Goal: Information Seeking & Learning: Learn about a topic

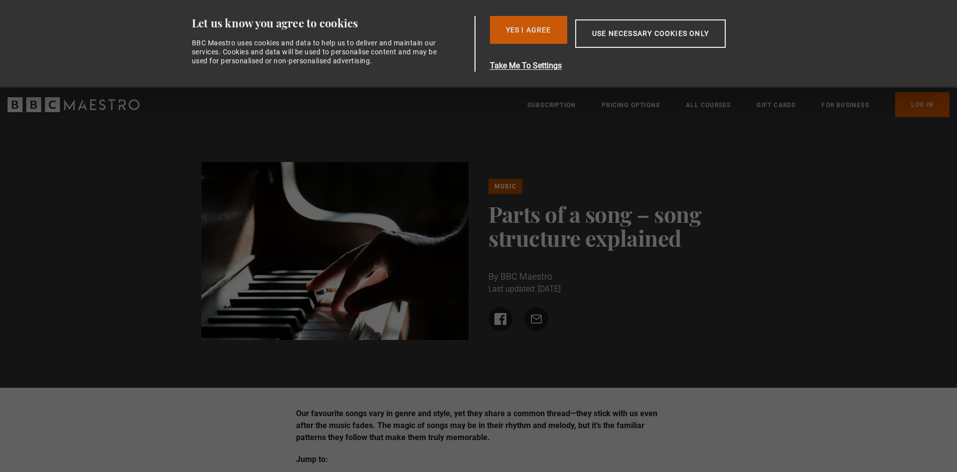
click at [549, 25] on button "Yes I Agree" at bounding box center [528, 30] width 77 height 28
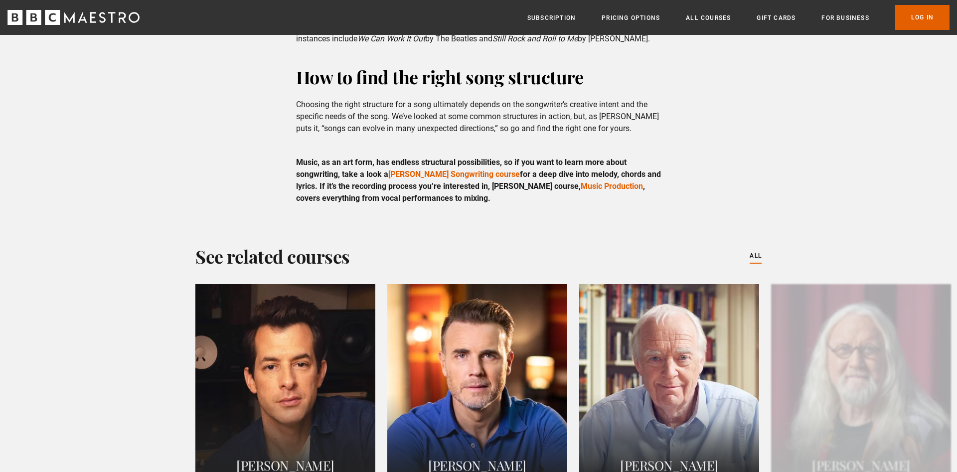
scroll to position [1999, 0]
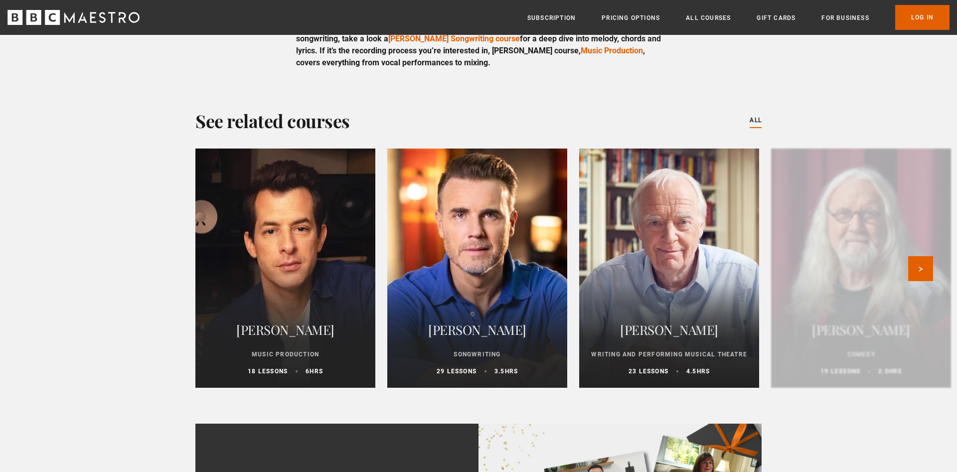
click at [487, 268] on div at bounding box center [477, 268] width 198 height 263
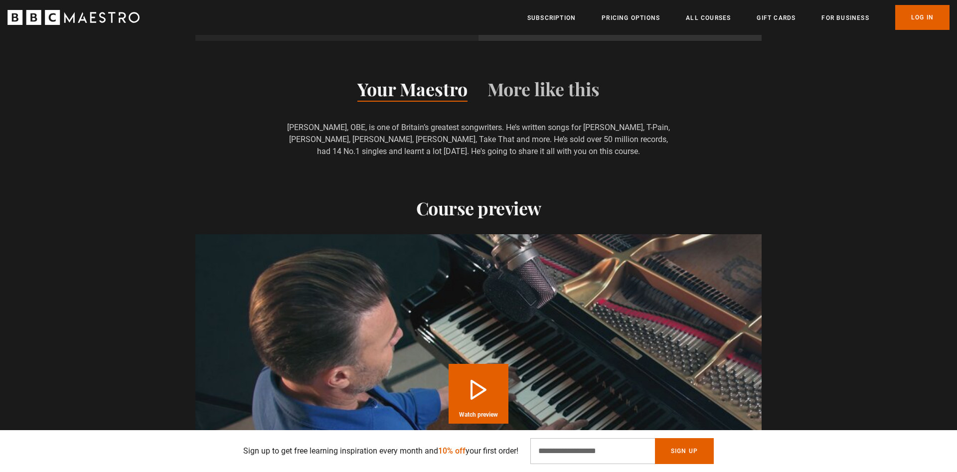
scroll to position [949, 0]
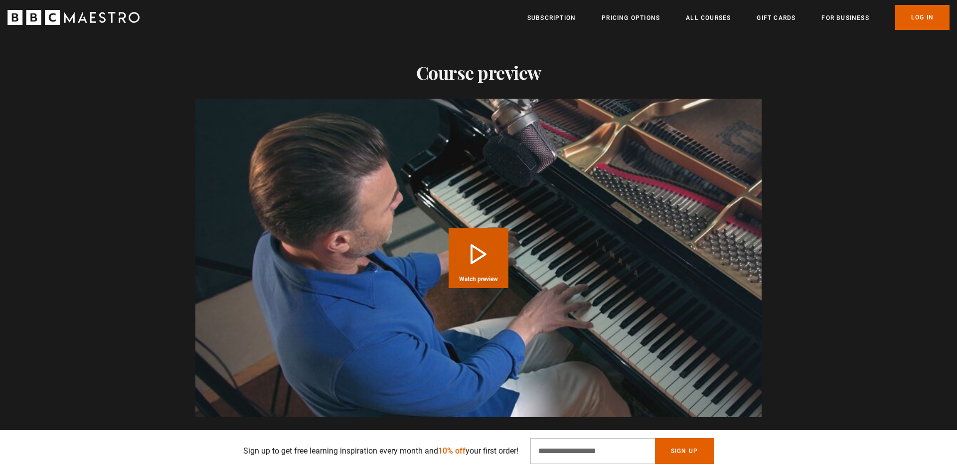
click at [480, 254] on button "Play Course overview for Songwriting with [PERSON_NAME] Watch preview" at bounding box center [479, 258] width 60 height 60
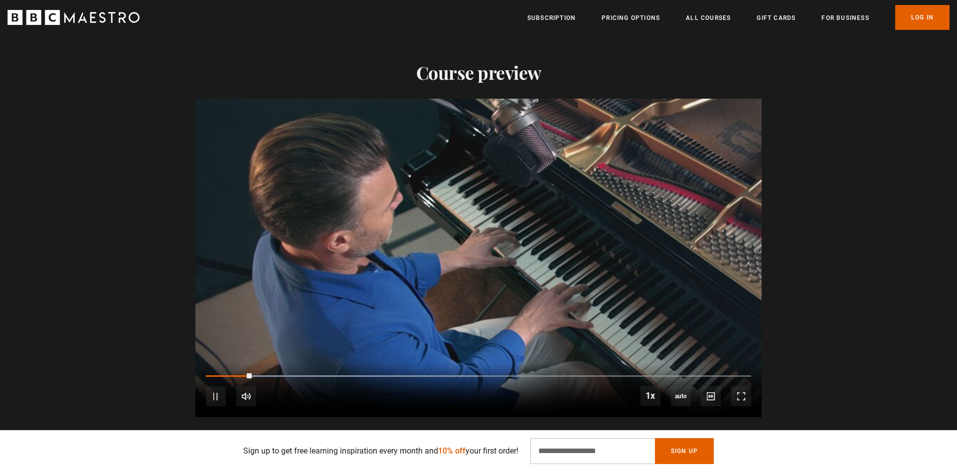
click at [273, 371] on div "10s Skip Back 10 seconds Pause 10s Skip Forward 10 seconds Loaded : 50.00% 0:12…" at bounding box center [478, 389] width 566 height 55
drag, startPoint x: 522, startPoint y: 370, endPoint x: 537, endPoint y: 370, distance: 15.5
click at [527, 370] on div "10s Skip Back 10 seconds Pause 10s Skip Forward 10 seconds Loaded : 100.00% 0:5…" at bounding box center [478, 389] width 566 height 55
click at [577, 371] on div "10s Skip Back 10 seconds Pause 10s Skip Forward 10 seconds Loaded : 100.00% 0:5…" at bounding box center [478, 389] width 566 height 55
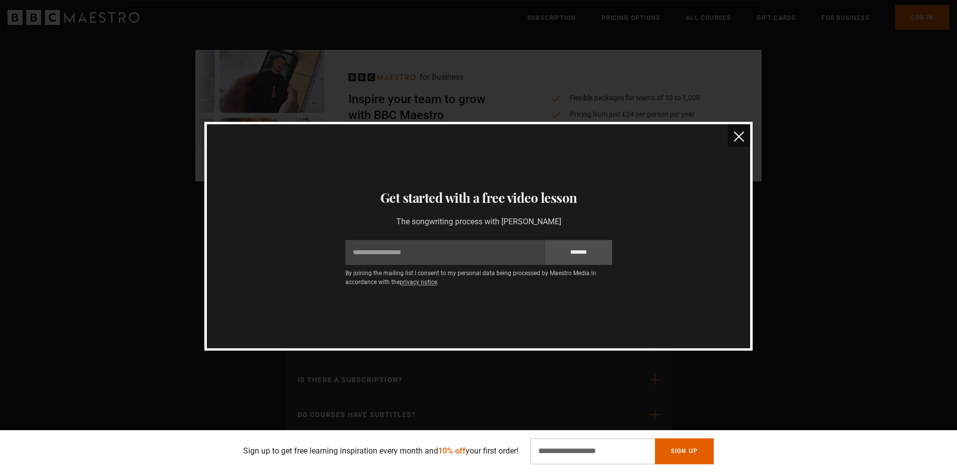
scroll to position [2821, 0]
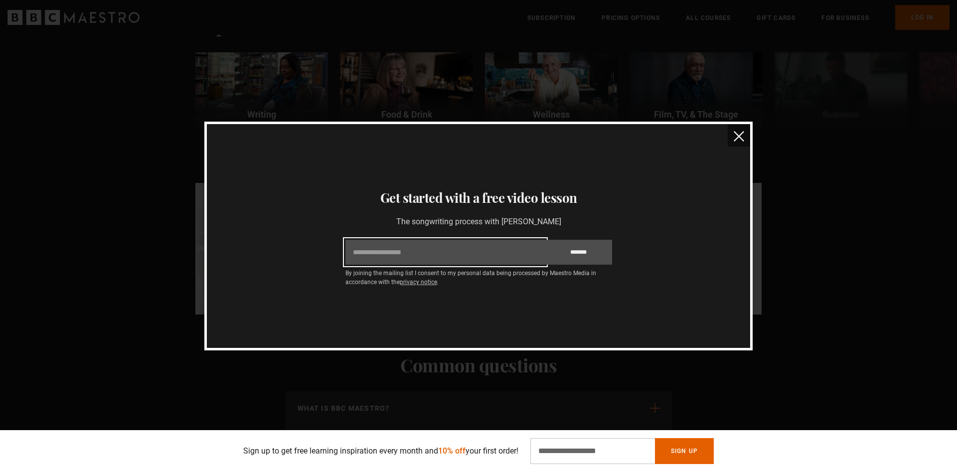
click at [372, 250] on input "Email" at bounding box center [445, 252] width 200 height 25
type input "**********"
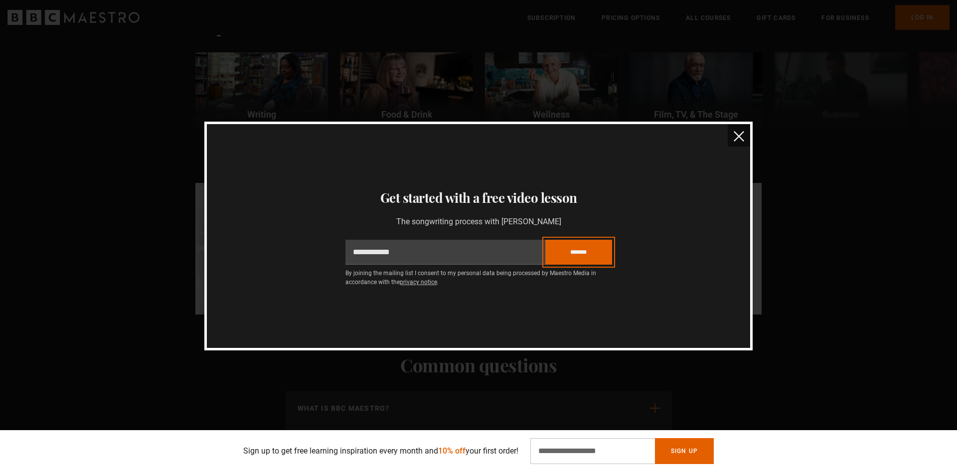
drag, startPoint x: 588, startPoint y: 248, endPoint x: 632, endPoint y: 275, distance: 51.6
click at [588, 249] on input "*******" at bounding box center [578, 252] width 67 height 25
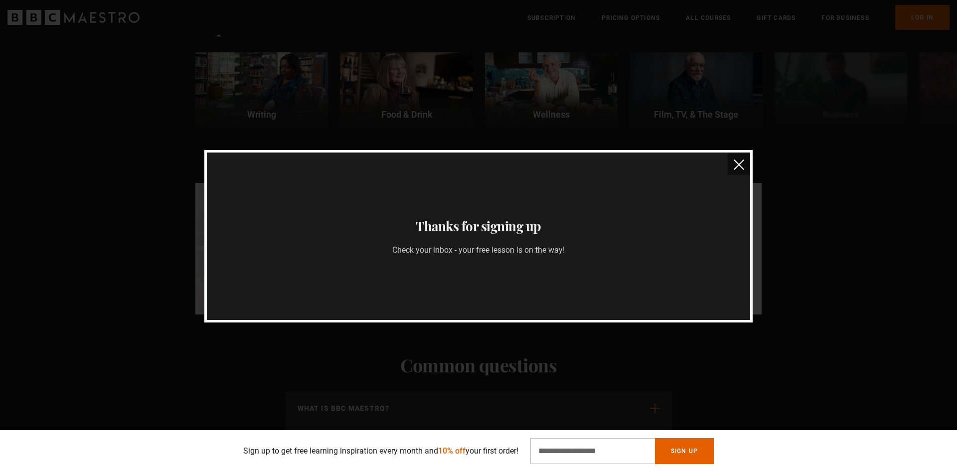
click at [739, 163] on img "close" at bounding box center [739, 164] width 10 height 10
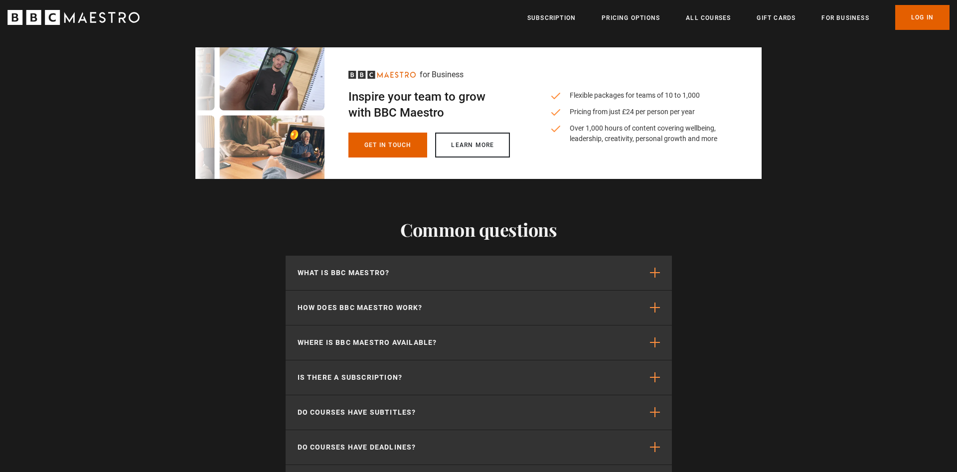
scroll to position [2787, 0]
